Goal: Transaction & Acquisition: Purchase product/service

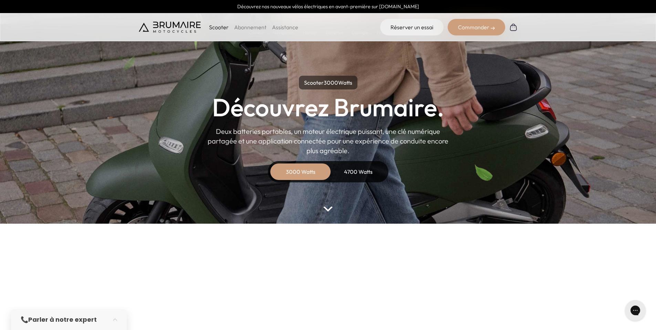
click at [470, 28] on div "Commander" at bounding box center [475, 27] width 57 height 17
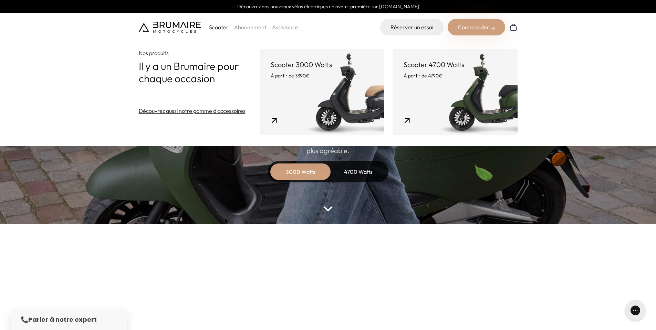
click at [330, 93] on link "Scooter 3000 Watts À partir de 3390€" at bounding box center [322, 92] width 125 height 86
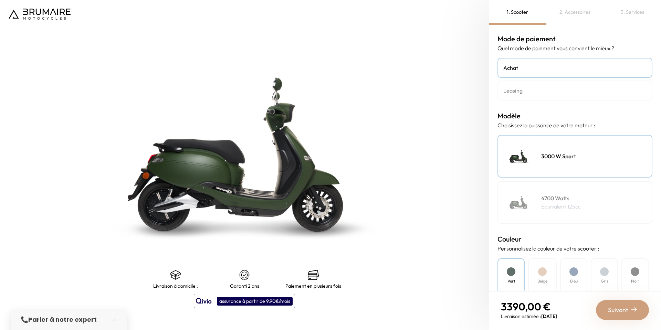
click at [534, 91] on h4 "Leasing" at bounding box center [574, 90] width 143 height 8
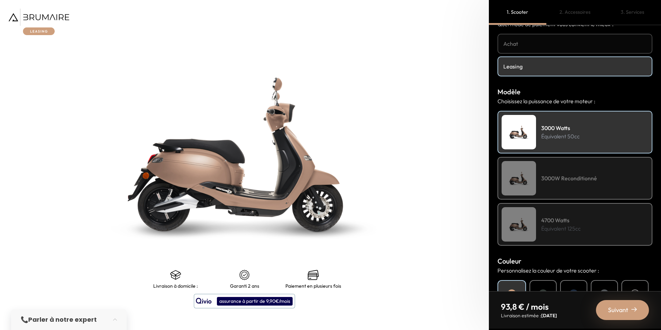
scroll to position [34, 0]
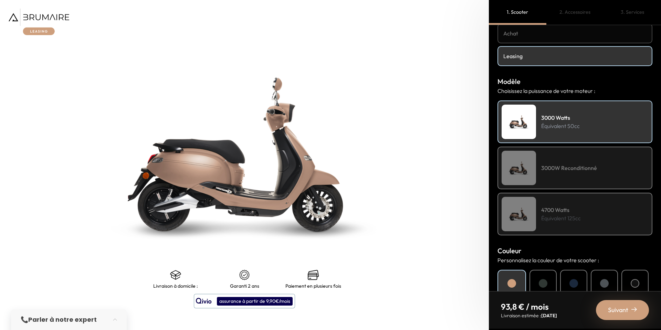
click at [555, 158] on div "3000W Reconditionné" at bounding box center [574, 168] width 155 height 43
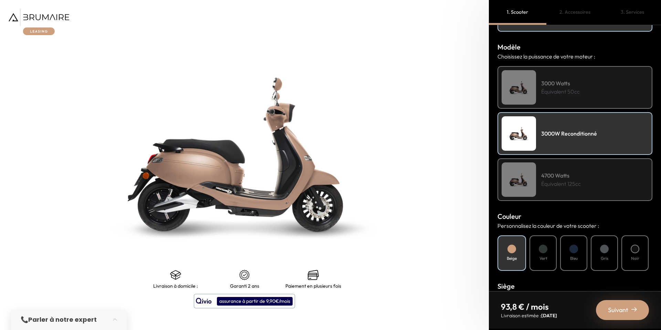
scroll to position [103, 0]
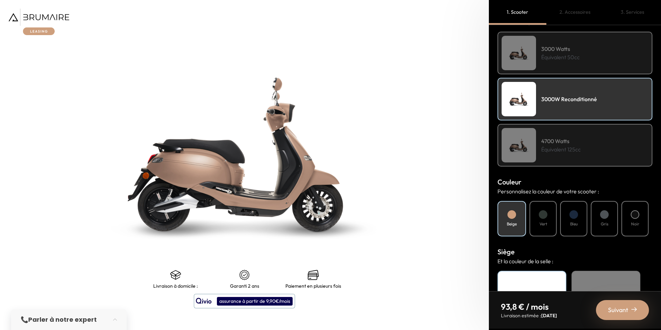
click at [536, 64] on div "3000 Watts Équivalent 50cc" at bounding box center [574, 53] width 155 height 43
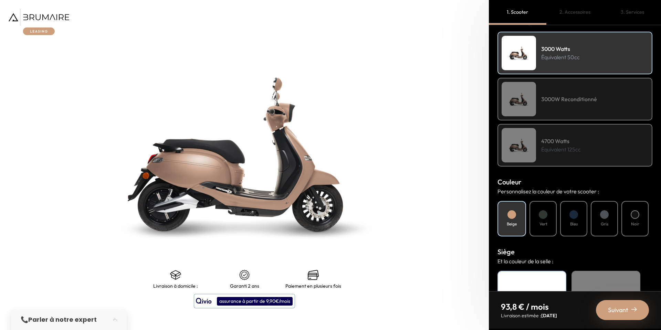
click at [545, 98] on h4 "3000W Reconditionné" at bounding box center [569, 99] width 56 height 8
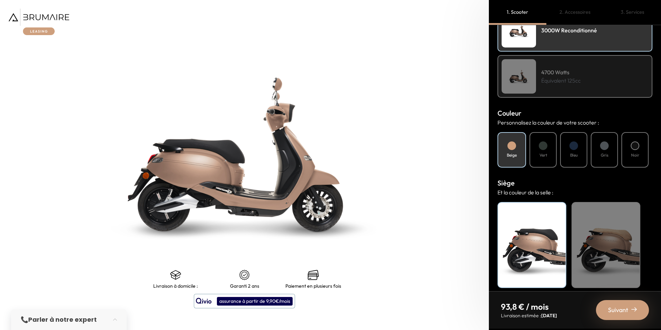
scroll to position [0, 0]
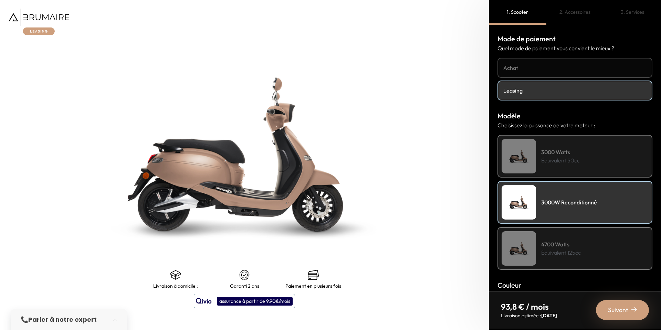
click at [524, 73] on link "Achat" at bounding box center [574, 68] width 155 height 20
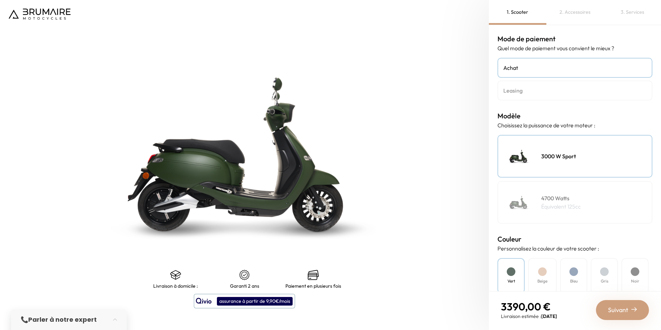
click at [536, 92] on h4 "Leasing" at bounding box center [574, 90] width 143 height 8
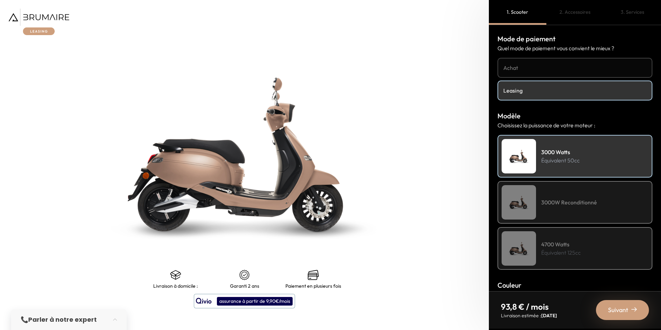
click at [553, 199] on h4 "3000W Reconditionné" at bounding box center [569, 202] width 56 height 8
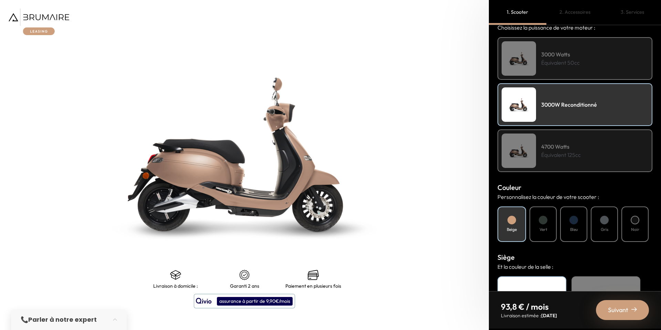
scroll to position [138, 0]
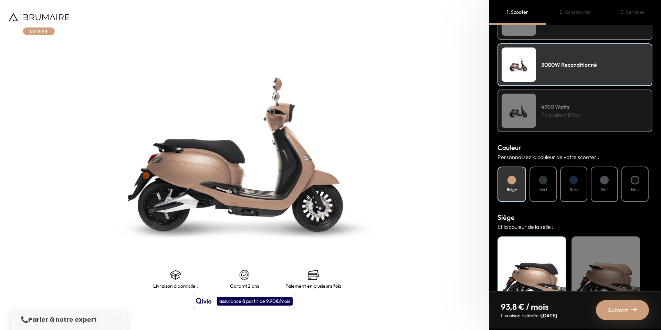
click at [581, 179] on div "Bleu" at bounding box center [573, 184] width 27 height 35
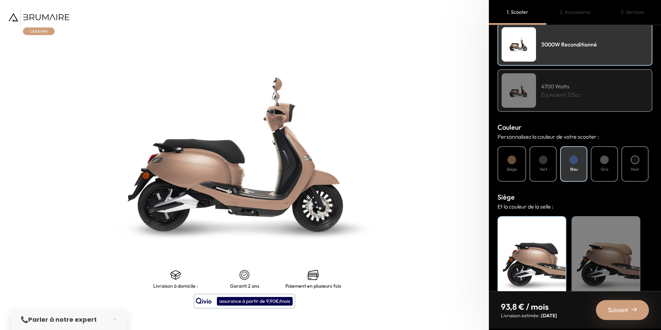
scroll to position [178, 0]
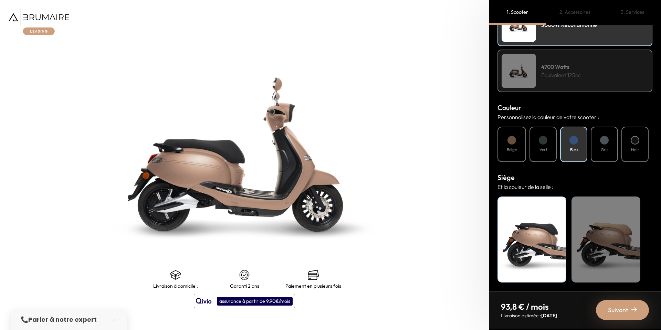
click at [531, 237] on div "Noir" at bounding box center [531, 240] width 69 height 86
click at [613, 307] on span "Suivant" at bounding box center [618, 310] width 20 height 10
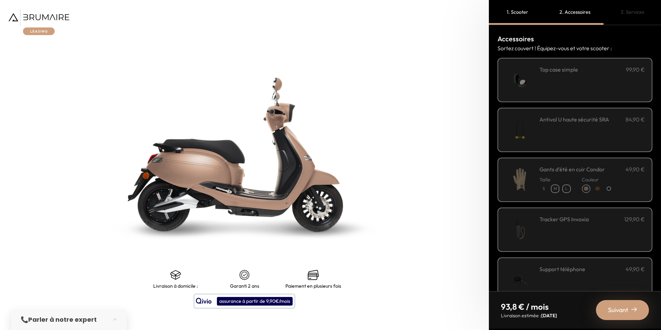
click at [552, 78] on div "**********" at bounding box center [591, 79] width 105 height 29
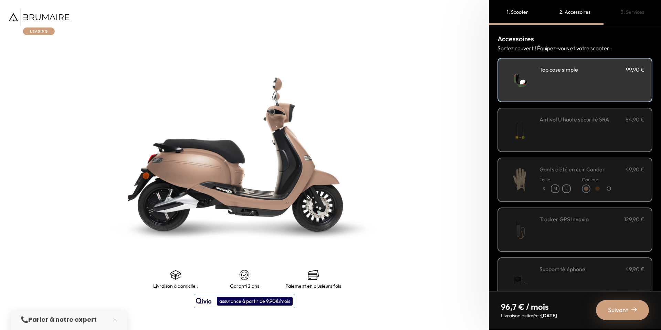
click at [558, 173] on div "Taille S M L" at bounding box center [554, 183] width 31 height 20
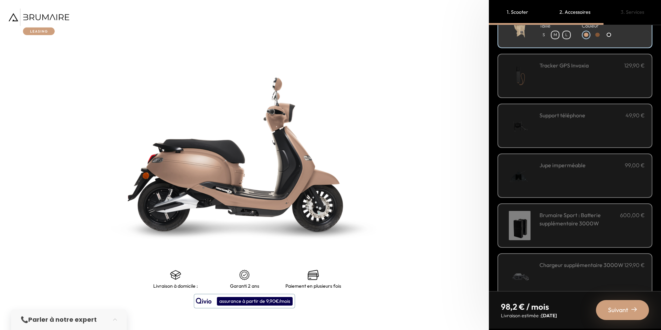
scroll to position [169, 0]
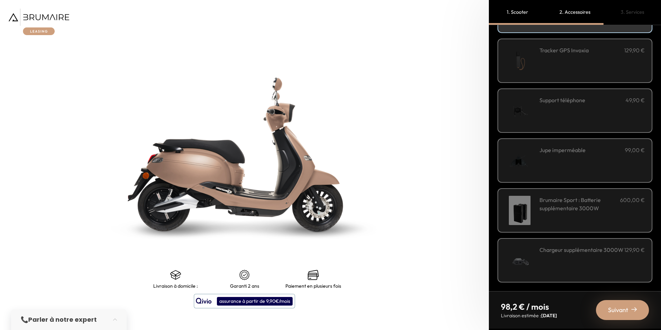
click at [568, 152] on h3 "Jupe imperméable" at bounding box center [562, 150] width 46 height 8
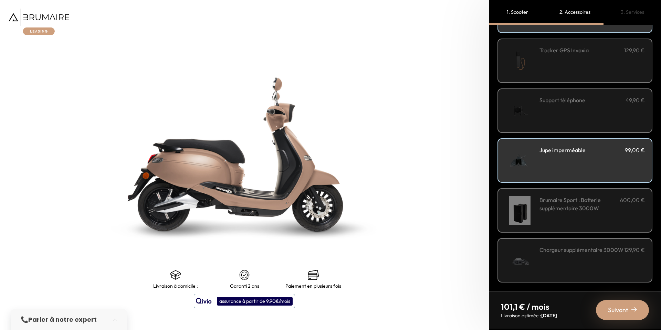
click at [615, 308] on span "Suivant" at bounding box center [618, 310] width 20 height 10
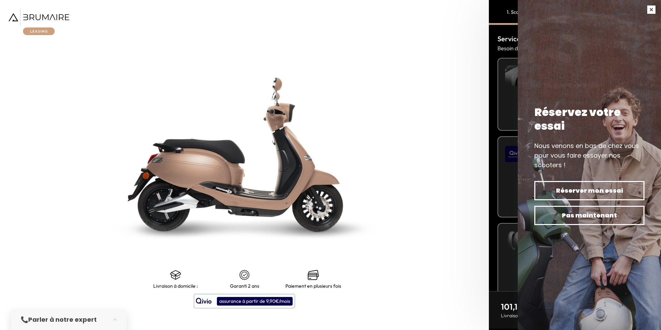
click at [650, 11] on button "button" at bounding box center [651, 9] width 19 height 19
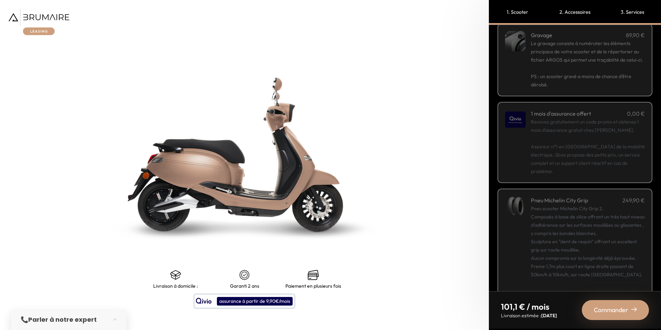
scroll to position [55, 0]
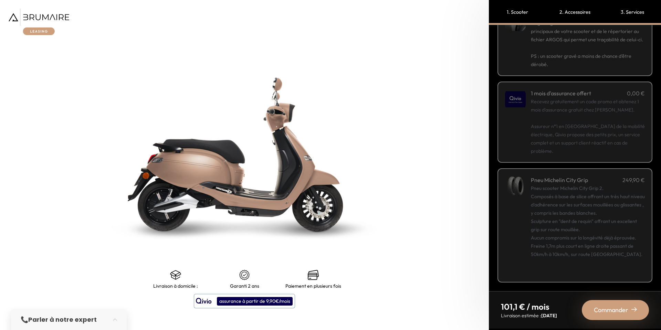
click at [624, 313] on span "Commander" at bounding box center [611, 310] width 34 height 10
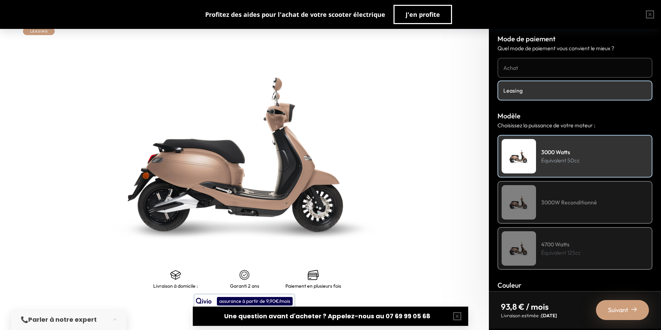
click at [601, 204] on div "3000W Reconditionné" at bounding box center [574, 202] width 155 height 43
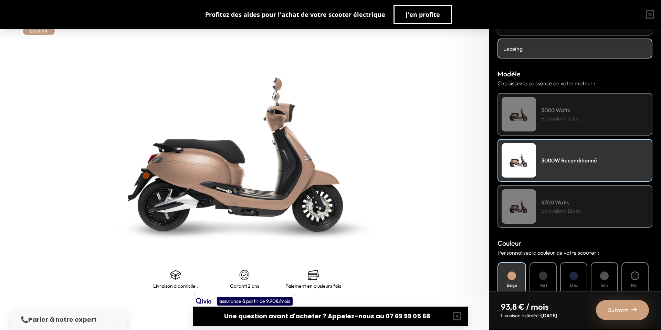
scroll to position [172, 0]
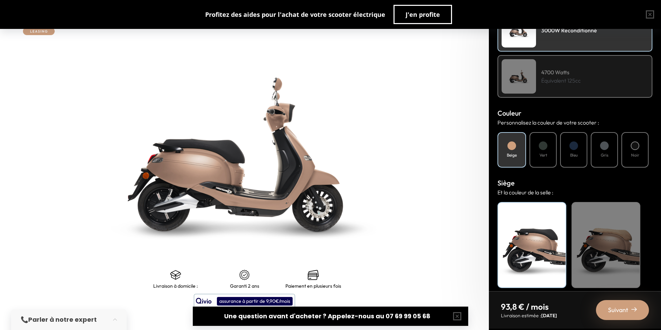
click at [571, 153] on h4 "Bleu" at bounding box center [574, 155] width 8 height 6
click at [548, 235] on div "Noir" at bounding box center [531, 245] width 69 height 86
click at [639, 310] on div "Suivant" at bounding box center [622, 310] width 53 height 20
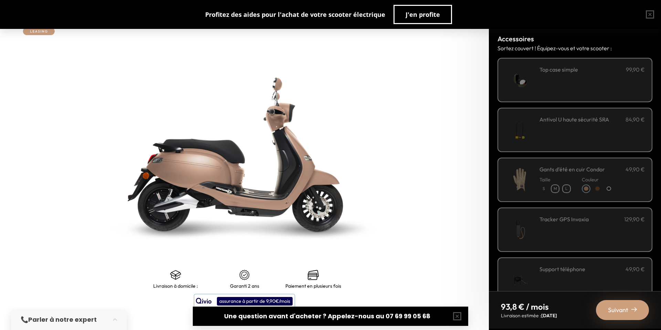
click at [558, 76] on div "**********" at bounding box center [591, 79] width 105 height 29
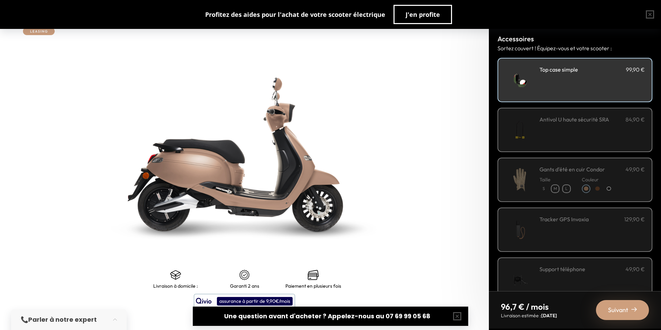
click at [543, 173] on div "Taille S M L" at bounding box center [554, 183] width 31 height 20
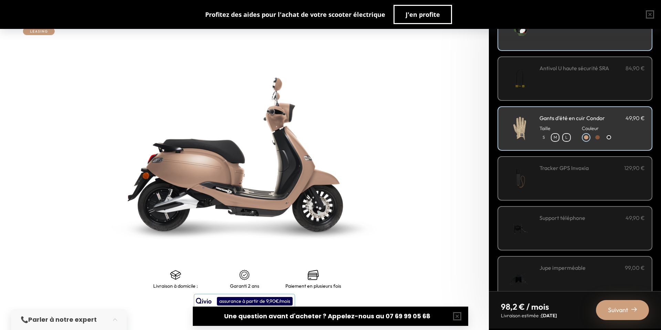
scroll to position [103, 0]
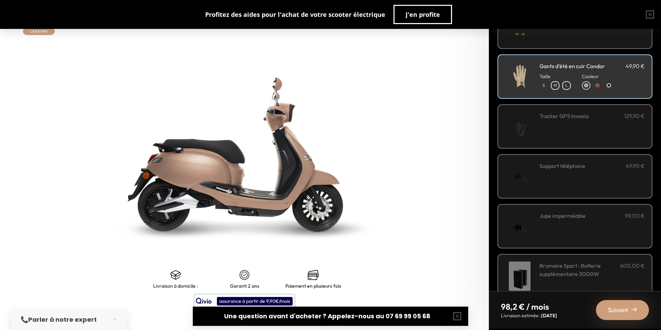
click at [553, 233] on div "Jupe imperméable 99,00 €" at bounding box center [591, 226] width 105 height 29
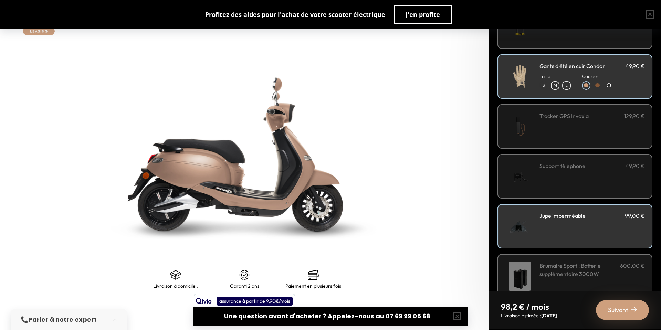
click at [629, 309] on div "Suivant" at bounding box center [622, 310] width 53 height 20
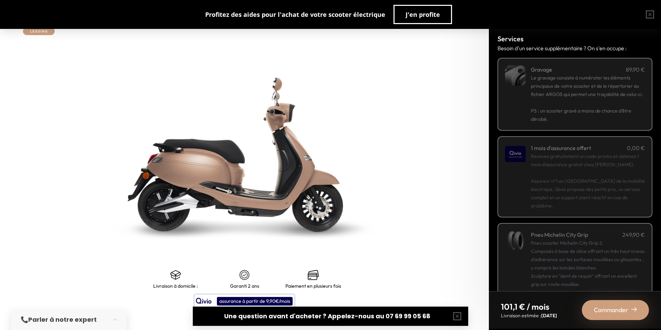
click at [609, 317] on div "Commander" at bounding box center [615, 310] width 67 height 20
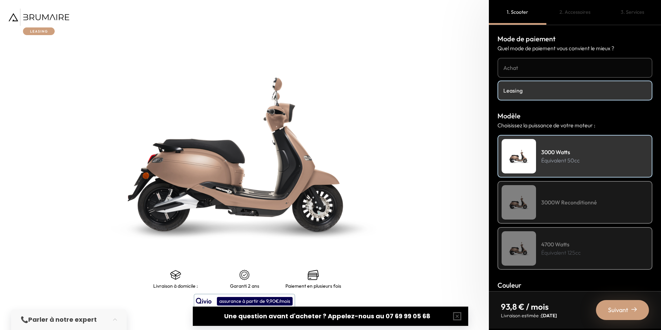
click at [52, 14] on img at bounding box center [39, 22] width 61 height 27
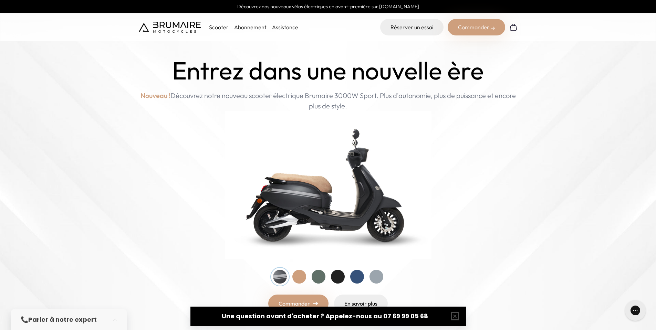
click at [476, 29] on div "Commander" at bounding box center [475, 27] width 57 height 17
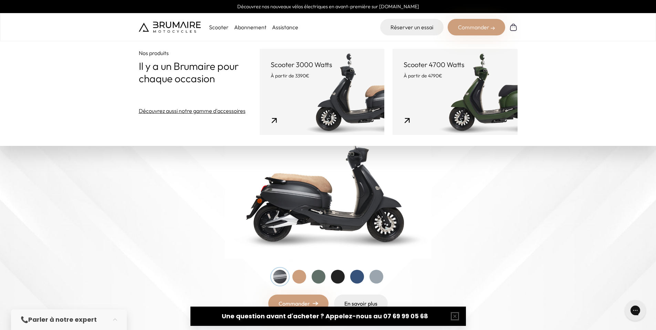
click at [344, 92] on link "Scooter 3000 Watts À partir de 3390€" at bounding box center [322, 92] width 125 height 86
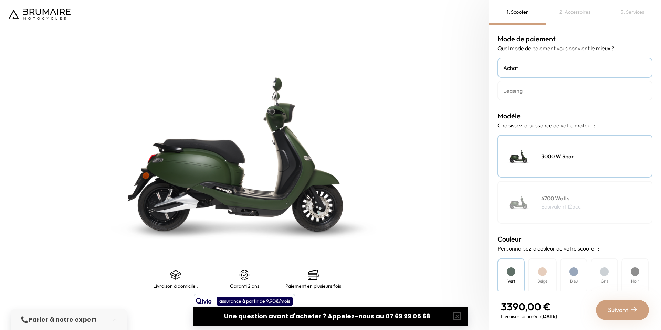
click at [519, 88] on h4 "Leasing" at bounding box center [574, 90] width 143 height 8
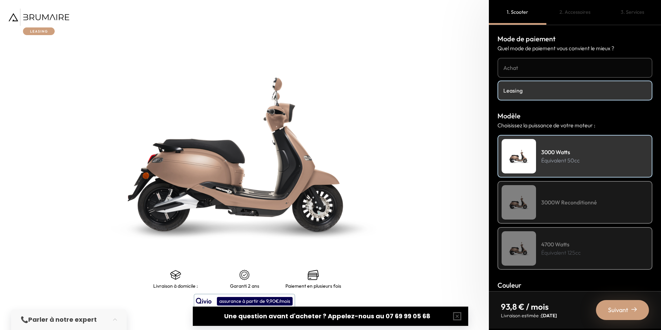
click at [569, 202] on h4 "3000W Reconditionné" at bounding box center [569, 202] width 56 height 8
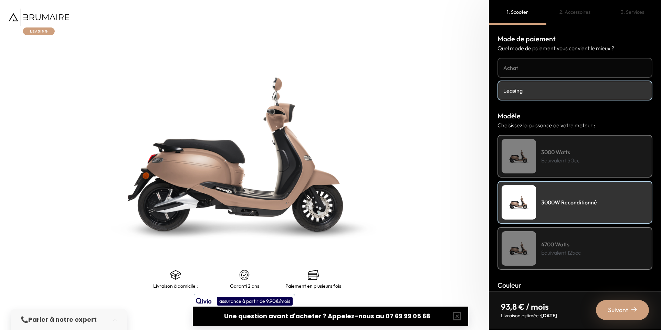
click at [544, 168] on div "3000 Watts Équivalent 50cc" at bounding box center [574, 156] width 155 height 43
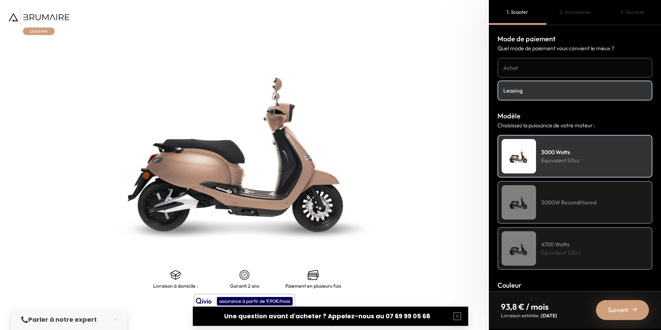
click at [544, 204] on h4 "3000W Reconditionné" at bounding box center [569, 202] width 56 height 8
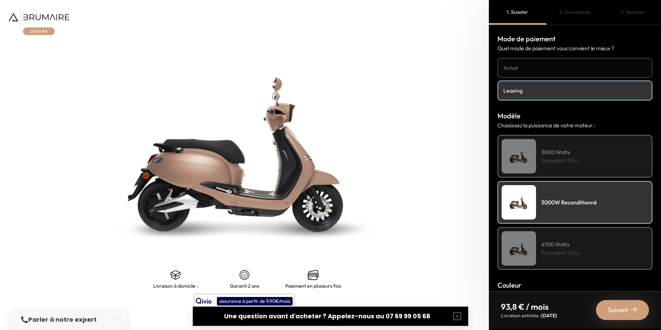
click at [618, 308] on span "Suivant" at bounding box center [618, 310] width 20 height 10
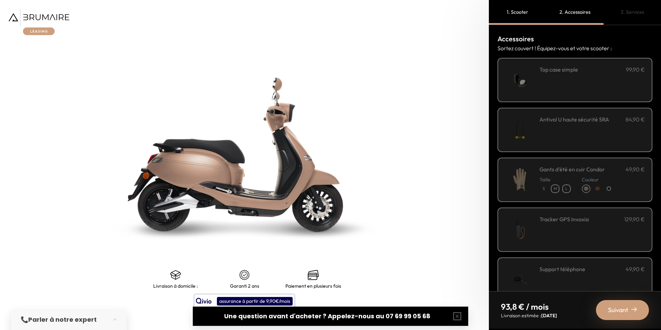
click at [559, 96] on div "**********" at bounding box center [574, 80] width 155 height 44
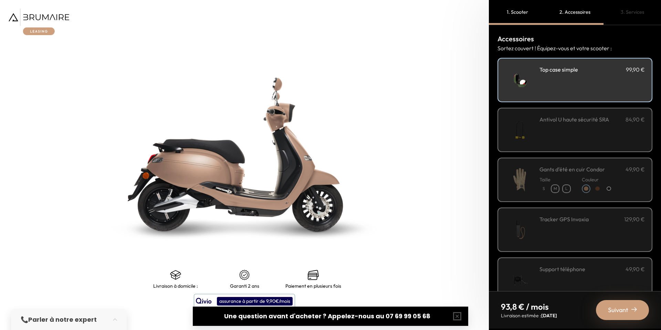
click at [561, 181] on p "Taille" at bounding box center [554, 179] width 31 height 7
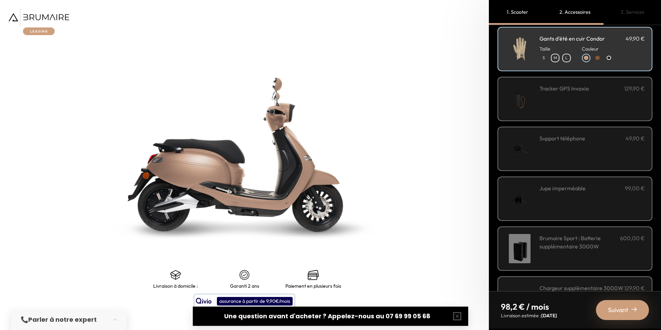
scroll to position [138, 0]
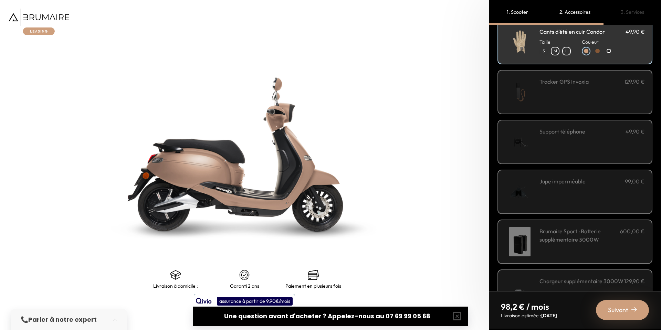
click at [556, 198] on div "Jupe imperméable 99,00 €" at bounding box center [591, 191] width 105 height 29
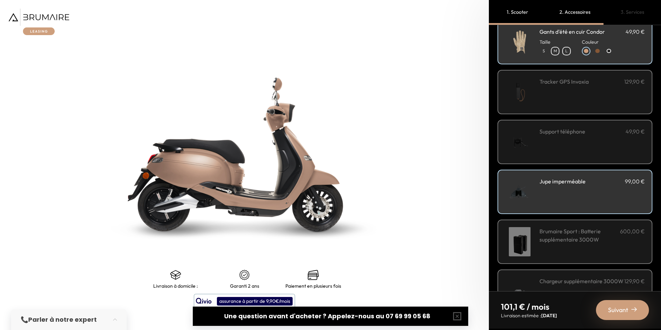
click at [621, 310] on span "Suivant" at bounding box center [618, 310] width 20 height 10
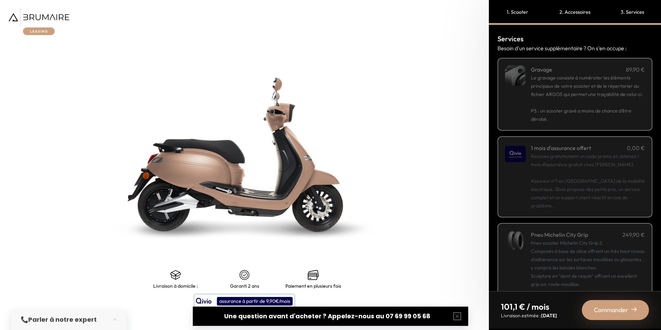
click at [620, 310] on span "Commander" at bounding box center [611, 310] width 34 height 10
